Goal: Check status: Check status

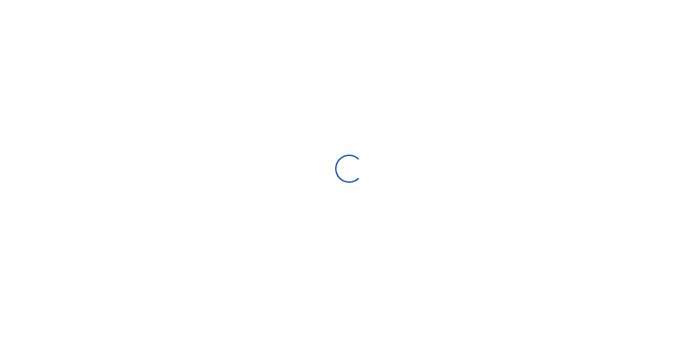
scroll to position [7, 7]
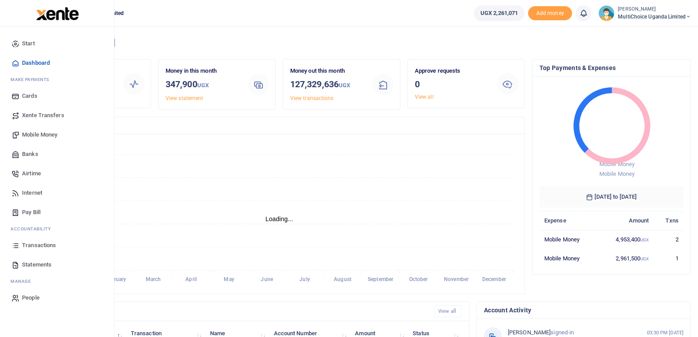
click at [40, 247] on span "Transactions" at bounding box center [39, 245] width 34 height 9
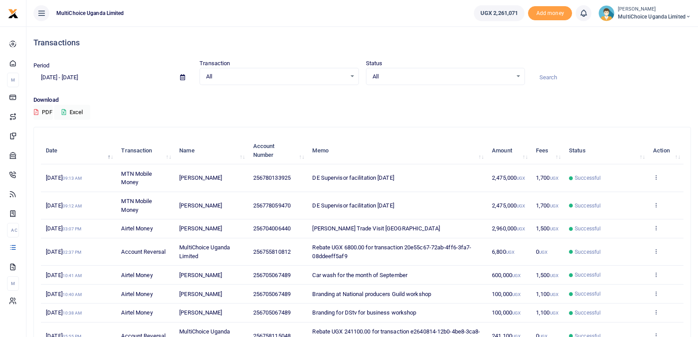
click at [184, 76] on icon at bounding box center [182, 77] width 5 height 6
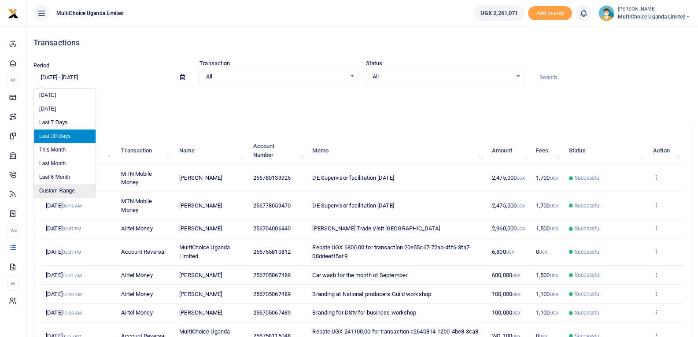
click at [62, 191] on li "Custom Range" at bounding box center [65, 191] width 62 height 14
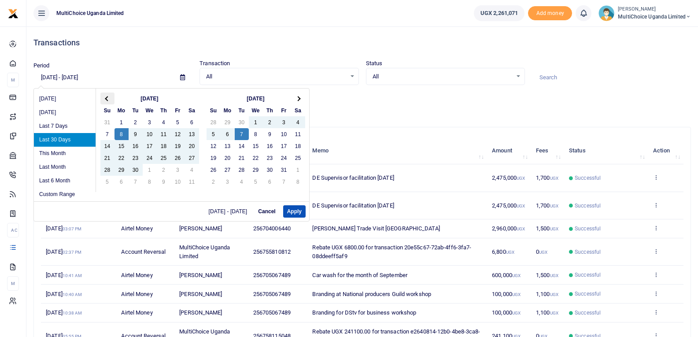
click at [109, 94] on th at bounding box center [107, 98] width 14 height 12
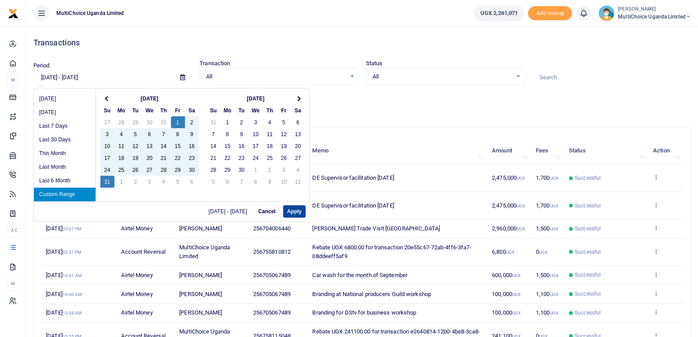
click at [292, 211] on button "Apply" at bounding box center [294, 211] width 22 height 12
type input "[DATE] - [DATE]"
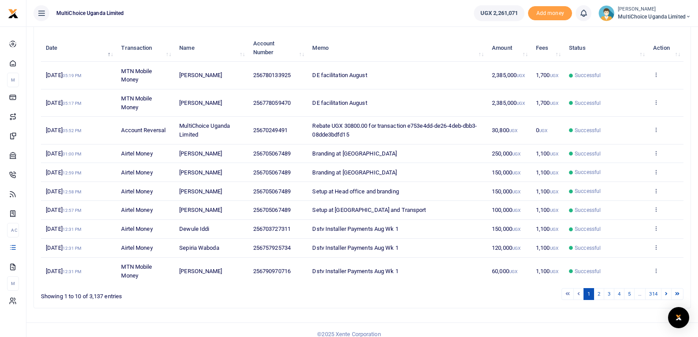
scroll to position [111, 0]
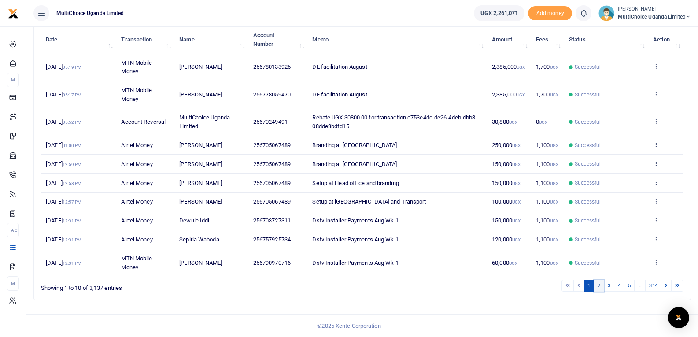
click at [597, 285] on link "2" at bounding box center [599, 286] width 11 height 12
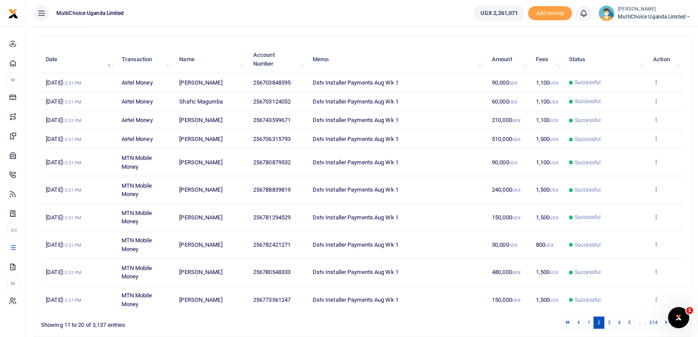
scroll to position [128, 0]
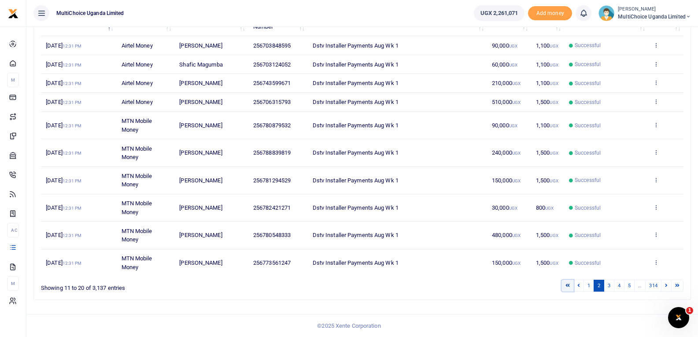
click at [570, 287] on link at bounding box center [568, 286] width 12 height 12
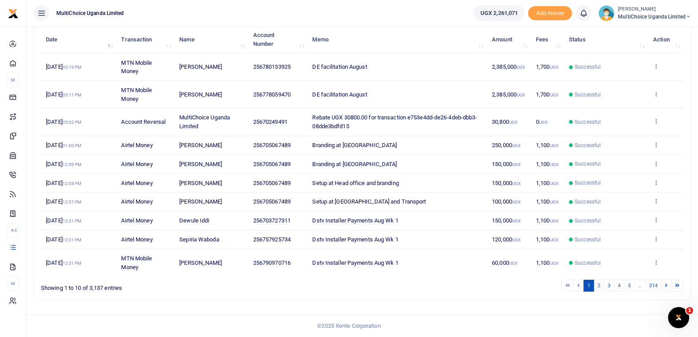
scroll to position [0, 0]
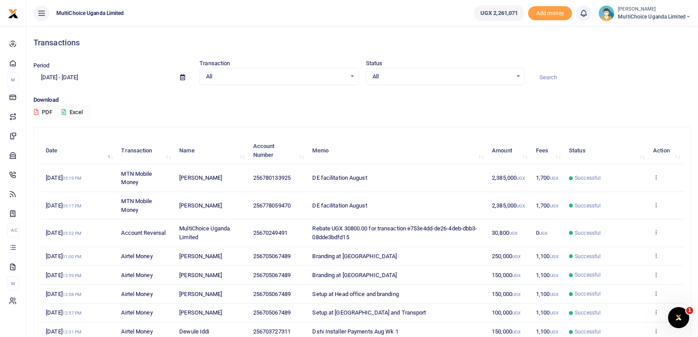
click at [517, 78] on div "All Select an option..." at bounding box center [445, 77] width 158 height 10
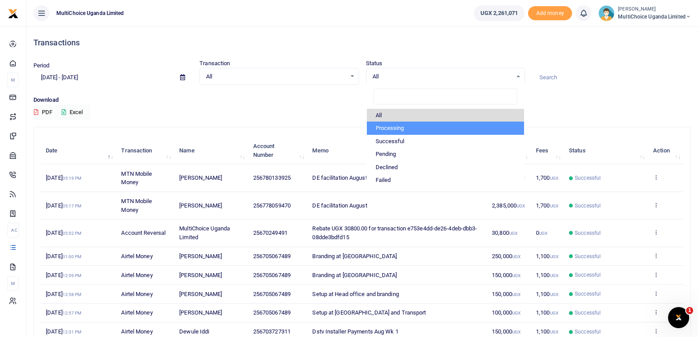
click at [393, 129] on li "Processing" at bounding box center [445, 128] width 157 height 13
select select "PROCESSING"
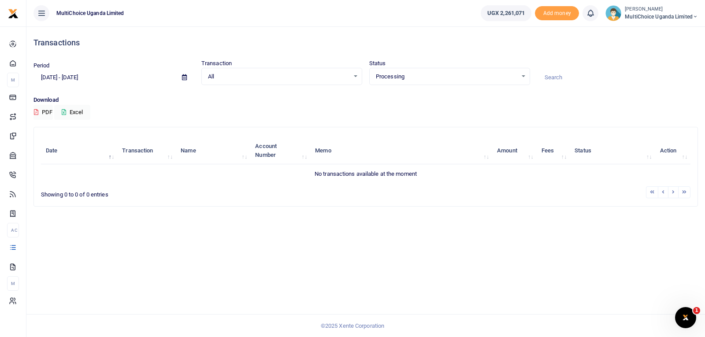
click at [514, 74] on span "Processing" at bounding box center [446, 76] width 141 height 9
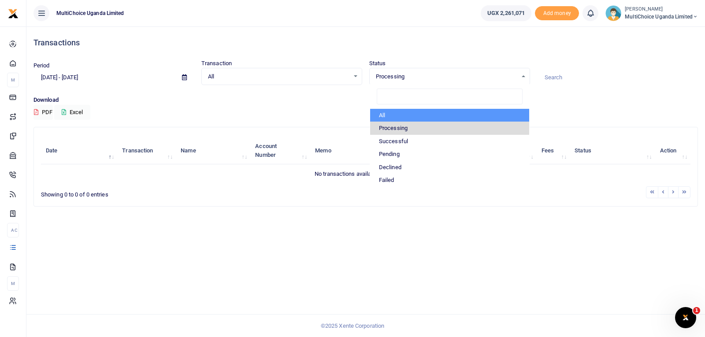
click at [414, 115] on li "All" at bounding box center [449, 115] width 159 height 13
select select
